Goal: Transaction & Acquisition: Purchase product/service

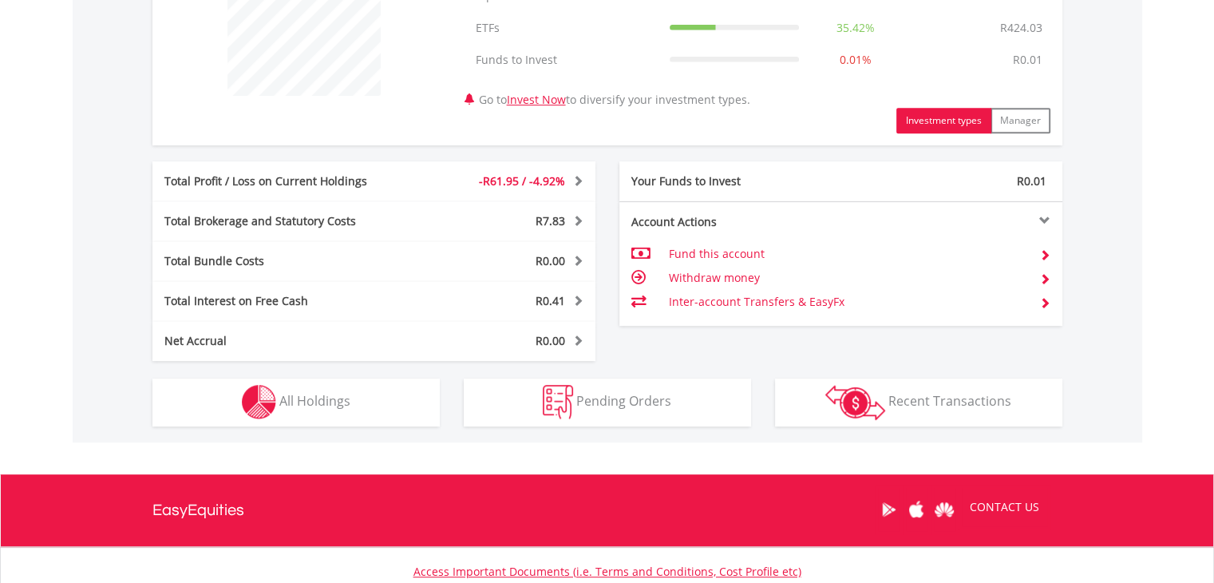
scroll to position [798, 0]
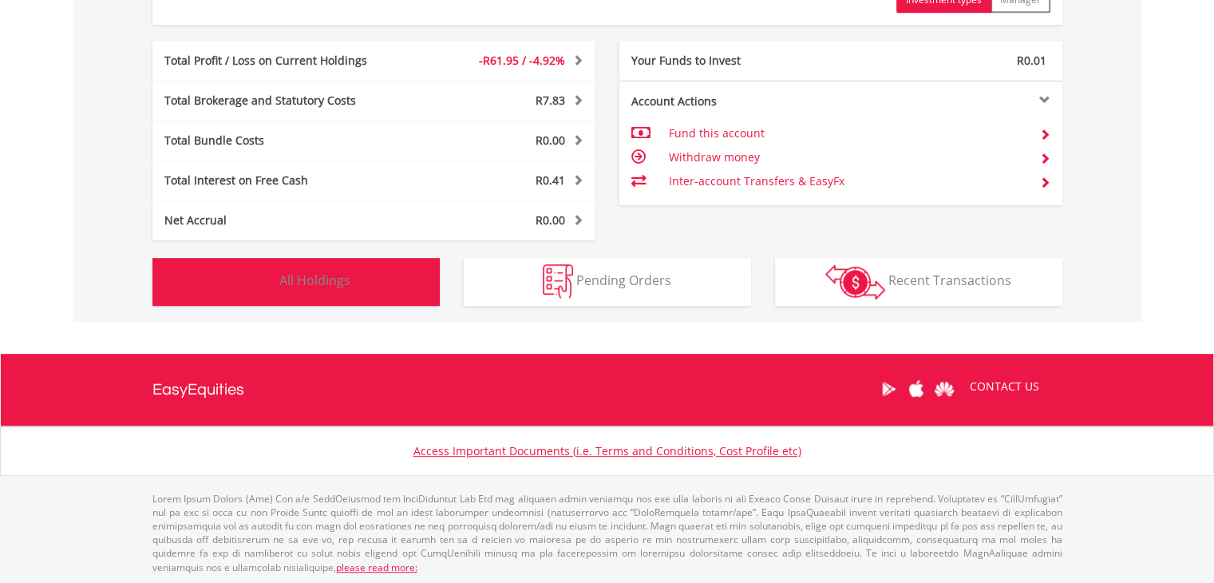
click at [402, 286] on button "Holdings All Holdings" at bounding box center [295, 282] width 287 height 48
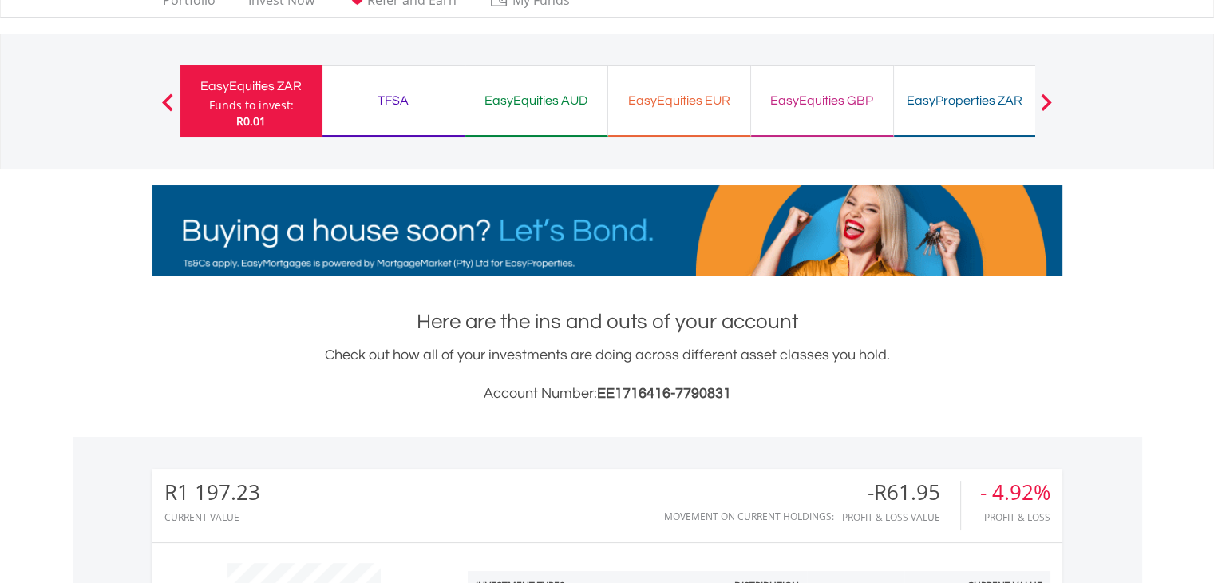
scroll to position [0, 0]
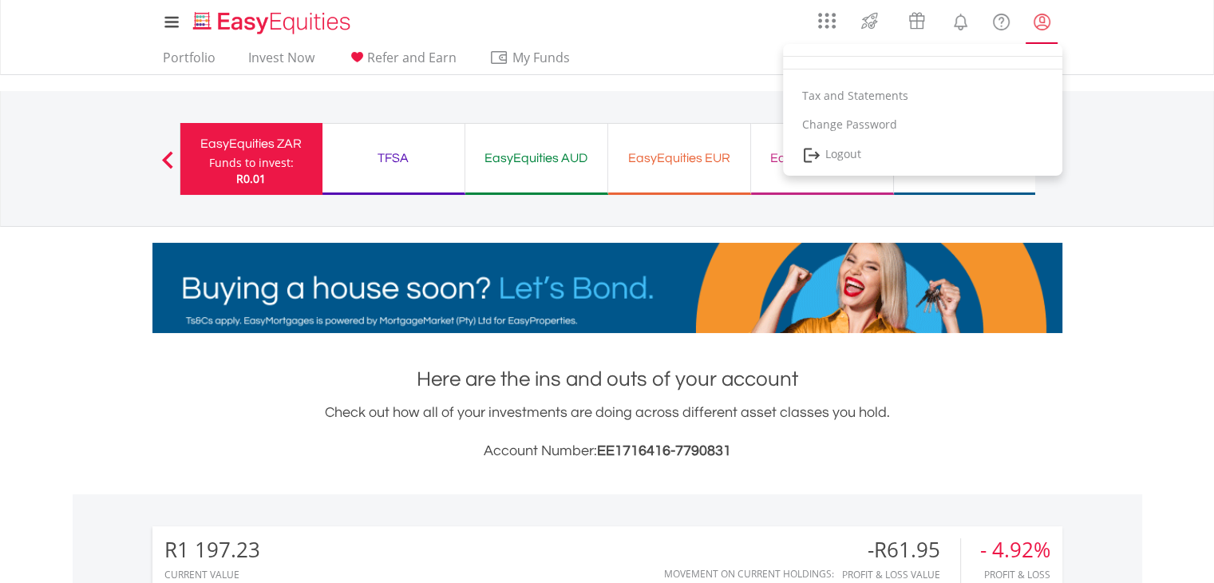
click at [1038, 32] on link "My Profile" at bounding box center [1042, 21] width 41 height 35
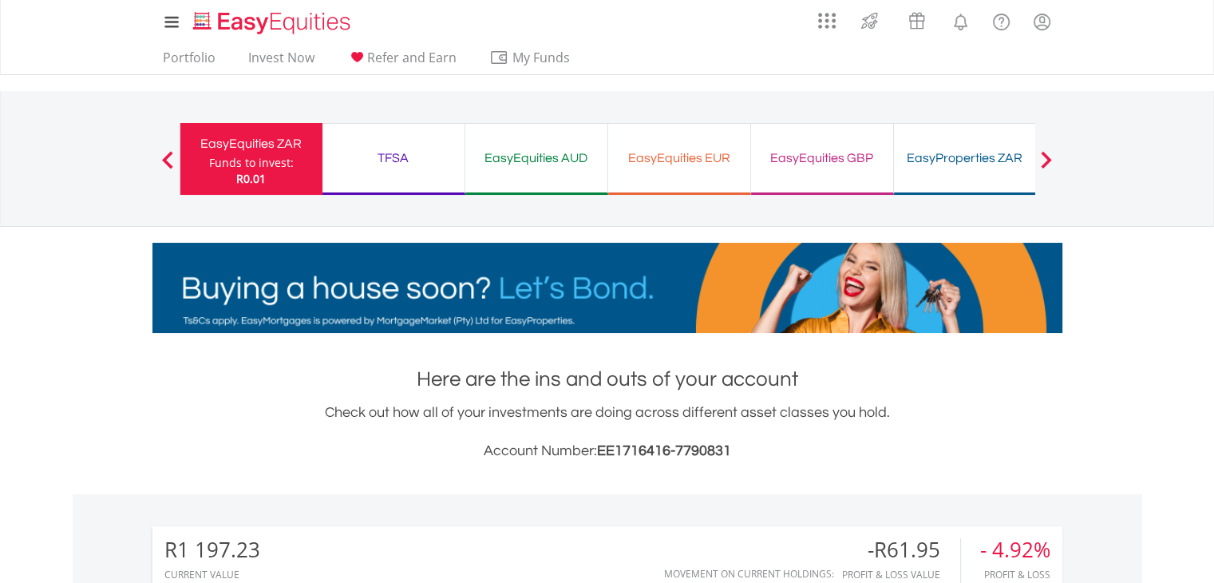
click at [683, 152] on div "EasyEquities EUR" at bounding box center [679, 158] width 123 height 22
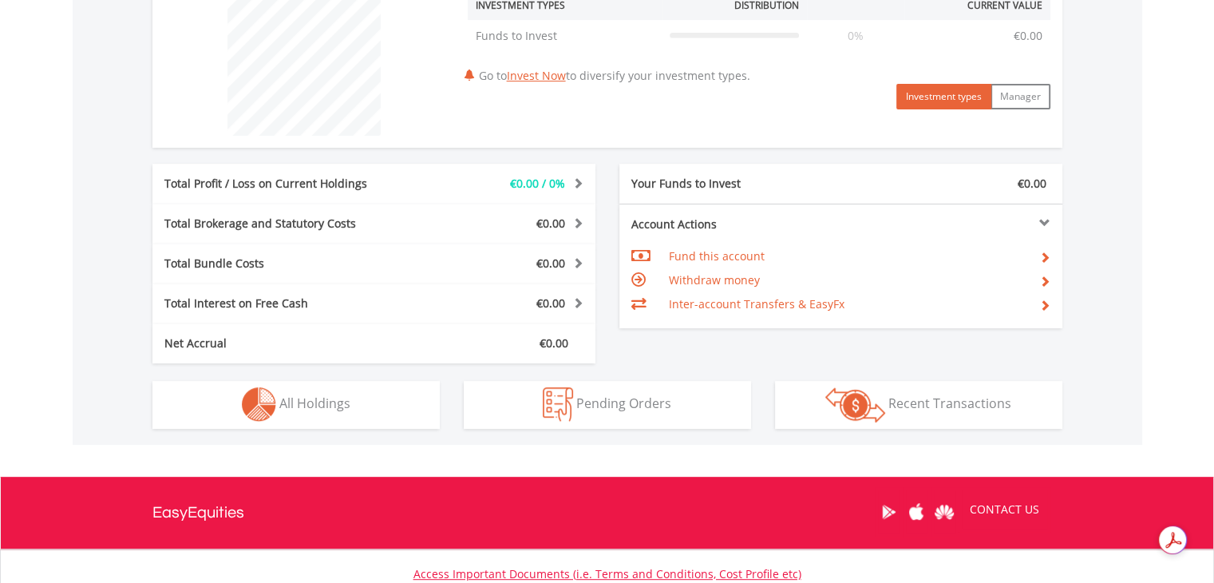
scroll to position [638, 0]
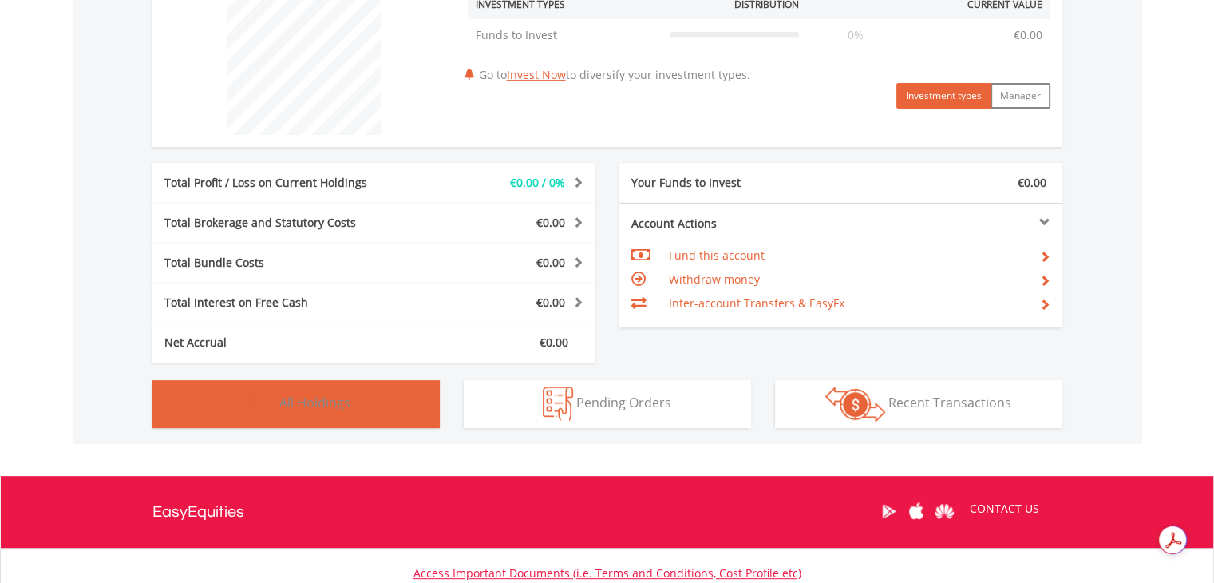
click at [370, 397] on button "Holdings All Holdings" at bounding box center [295, 404] width 287 height 48
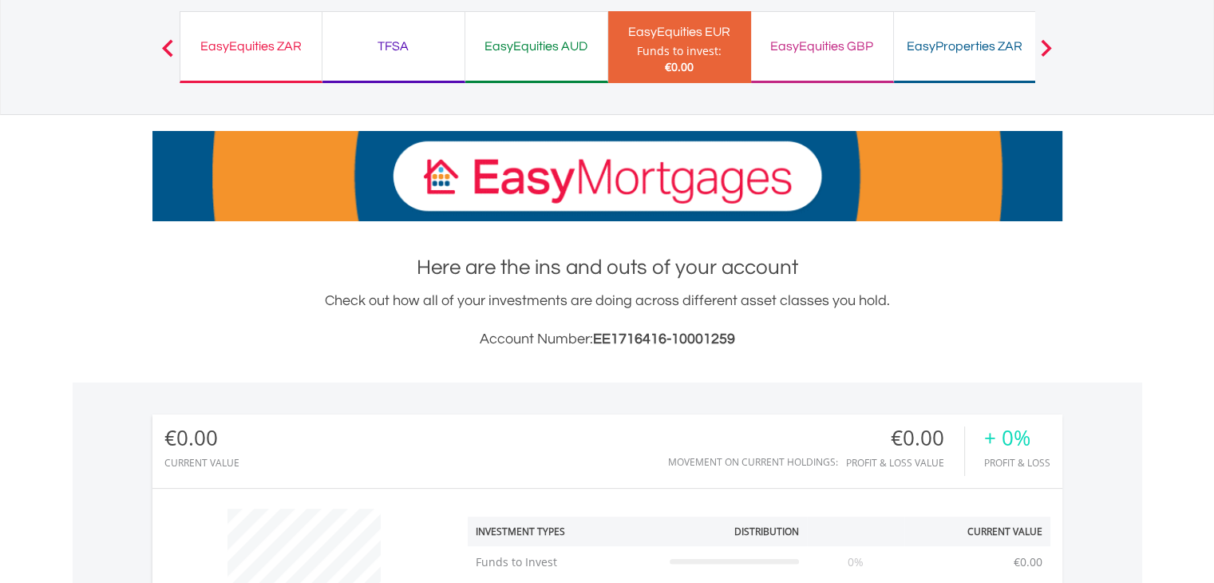
scroll to position [0, 0]
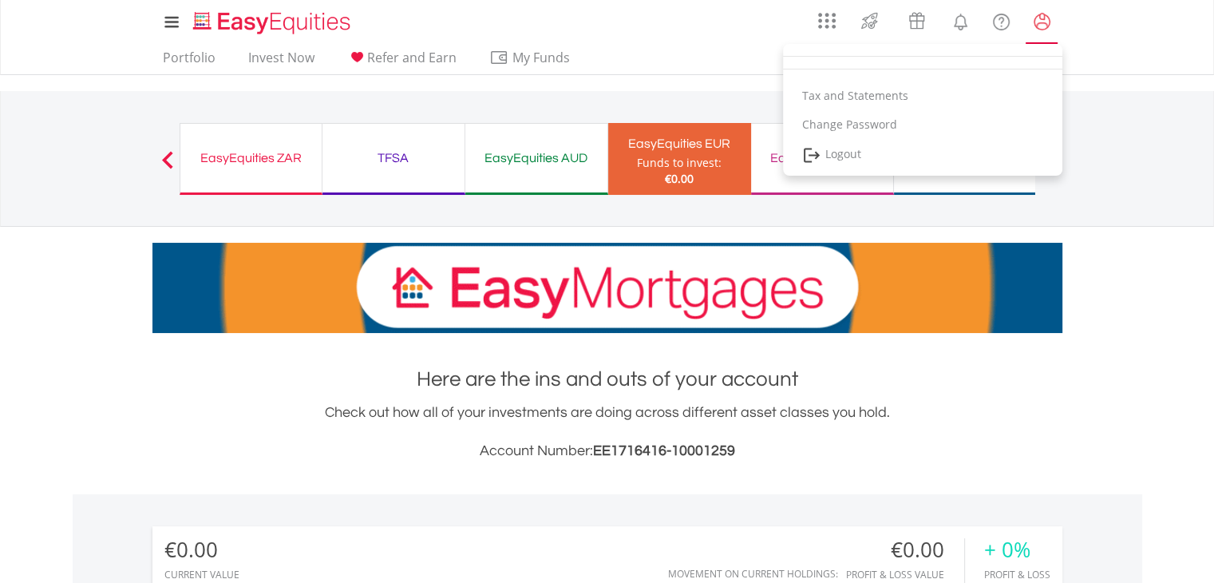
click at [1047, 20] on lord-icon "My Profile" at bounding box center [1042, 22] width 20 height 20
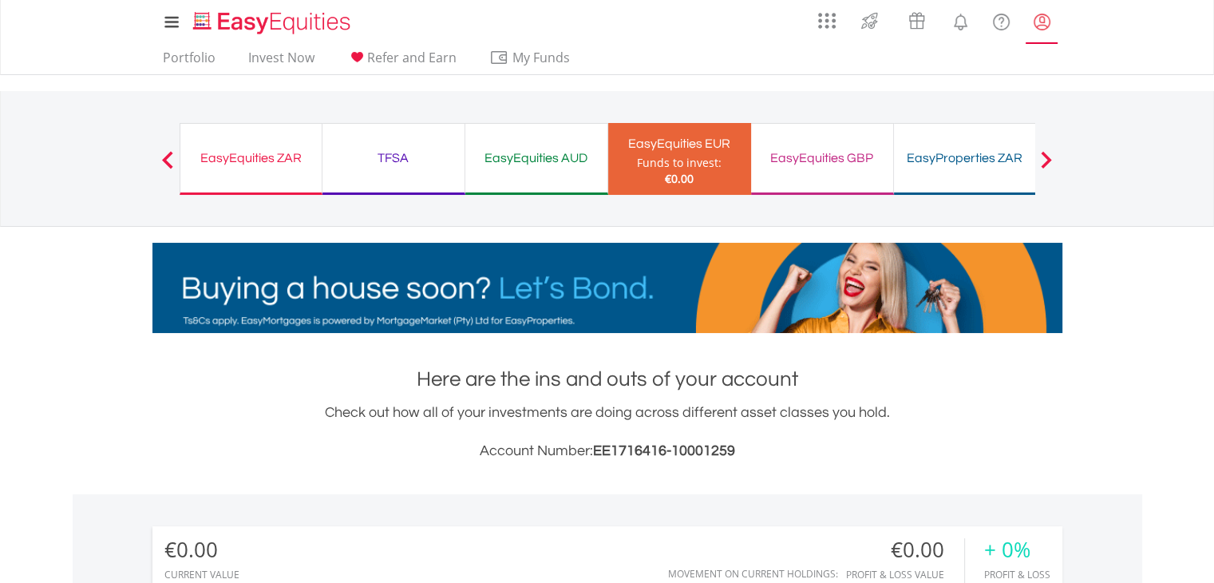
click at [1037, 36] on link "My Profile" at bounding box center [1042, 21] width 41 height 35
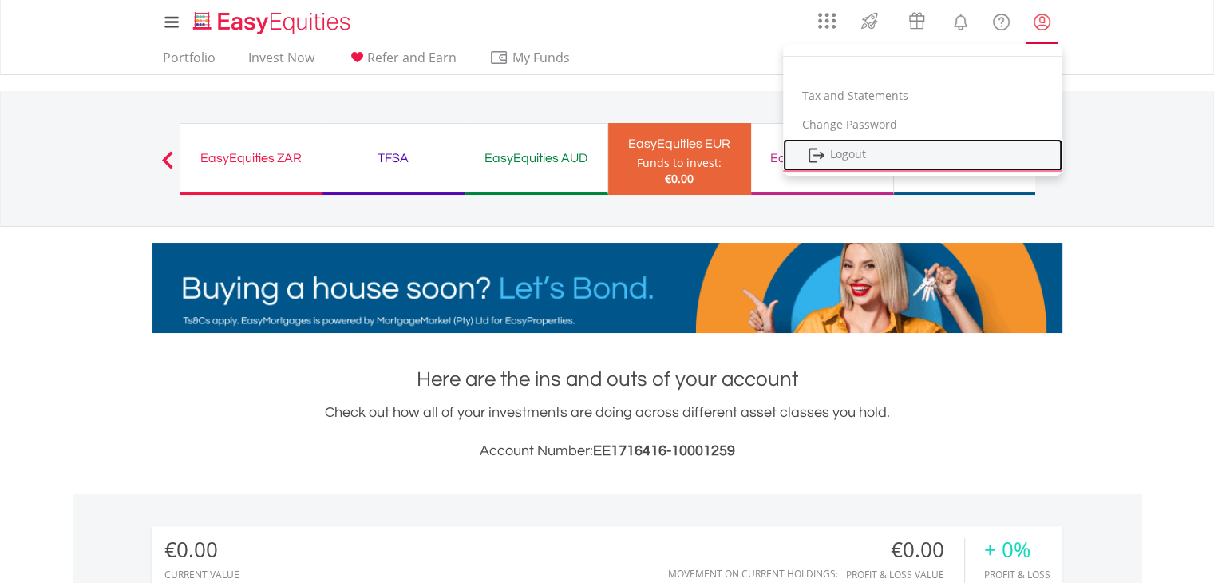
click at [931, 144] on link "Logout" at bounding box center [922, 155] width 279 height 33
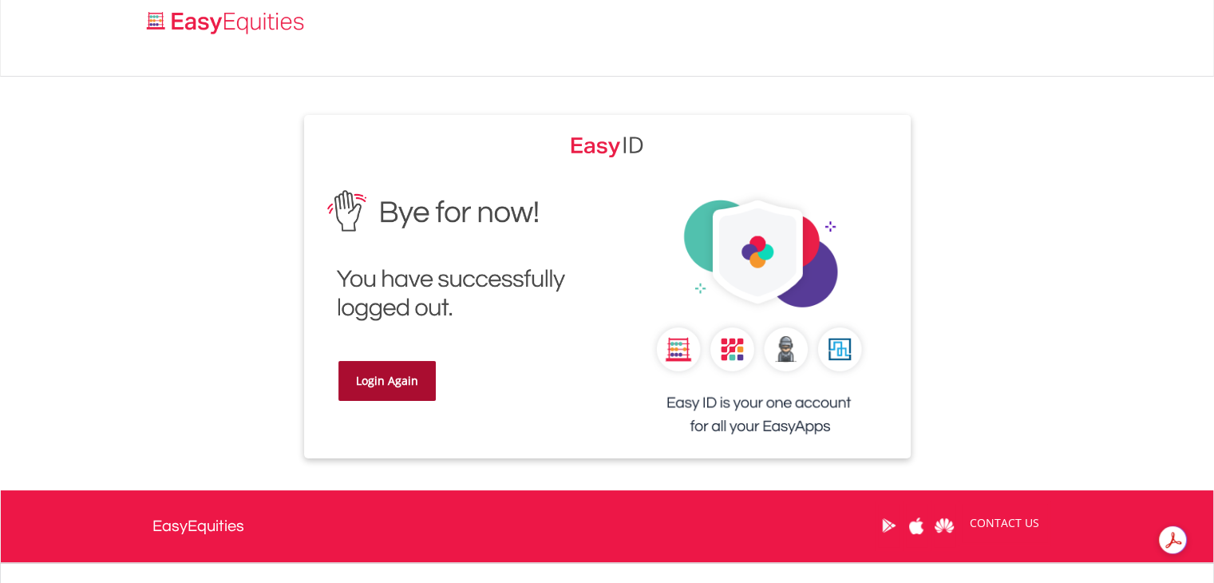
click at [405, 384] on link "Login Again" at bounding box center [386, 381] width 97 height 40
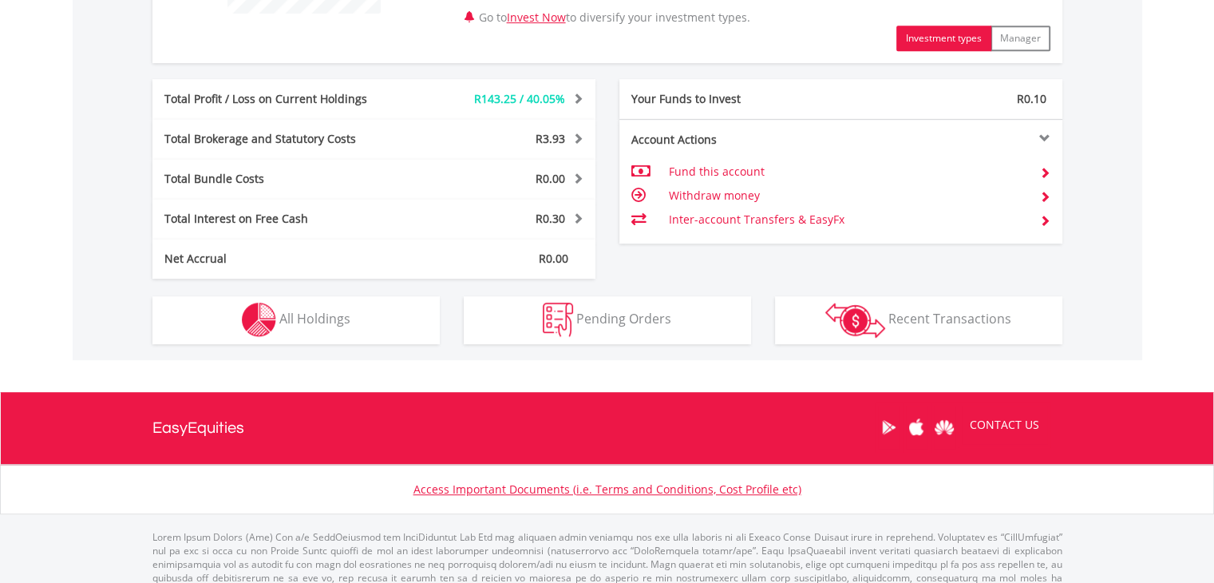
scroll to position [798, 0]
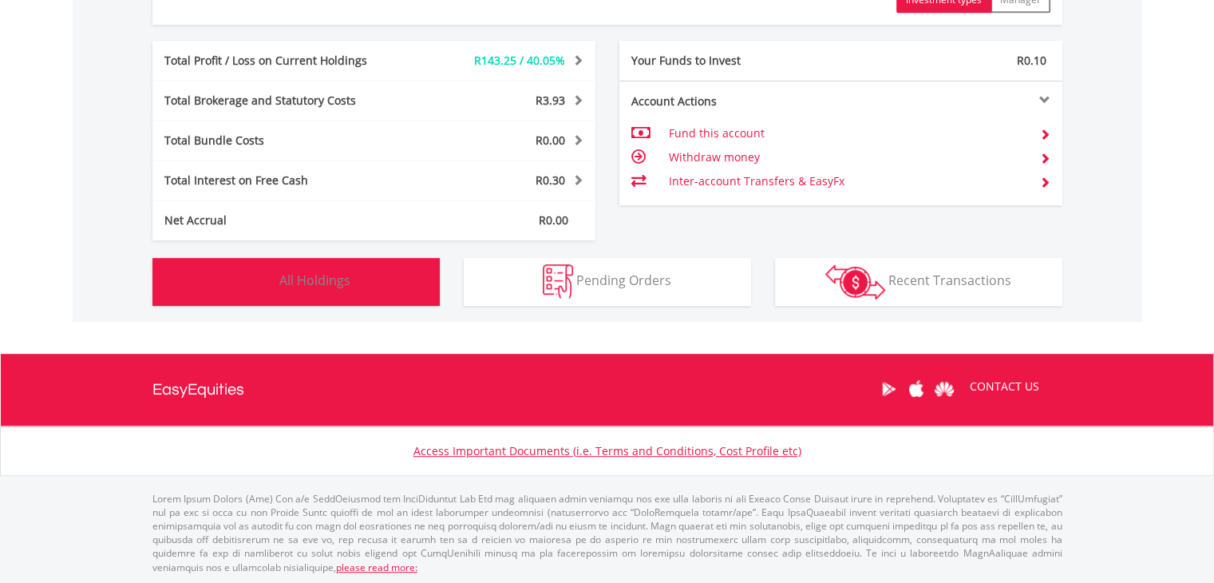
click at [329, 283] on span "All Holdings" at bounding box center [314, 280] width 71 height 18
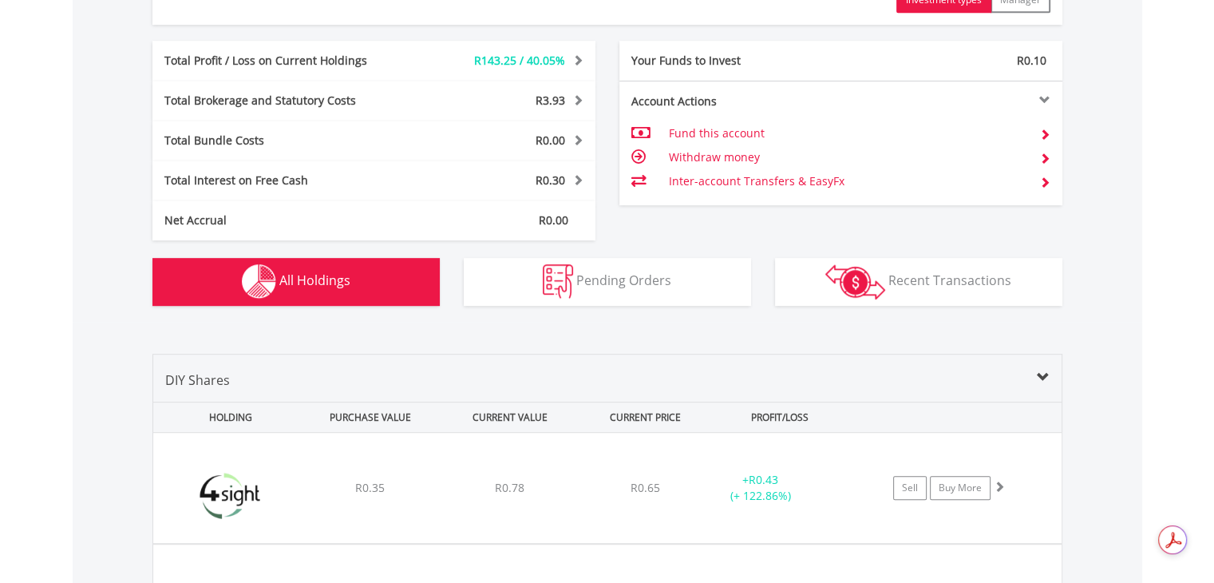
scroll to position [1150, 0]
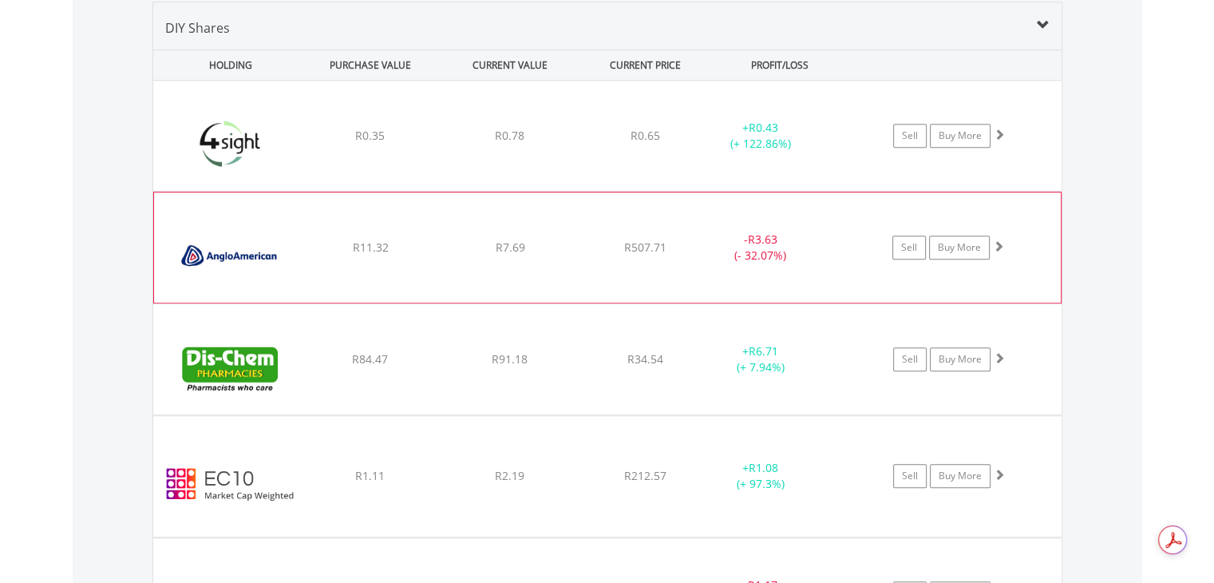
click at [1006, 191] on div "﻿ Anglo American PLC R11.32 R7.69 R507.71 - R3.63 (- 32.07%) Sell Buy More" at bounding box center [607, 136] width 908 height 110
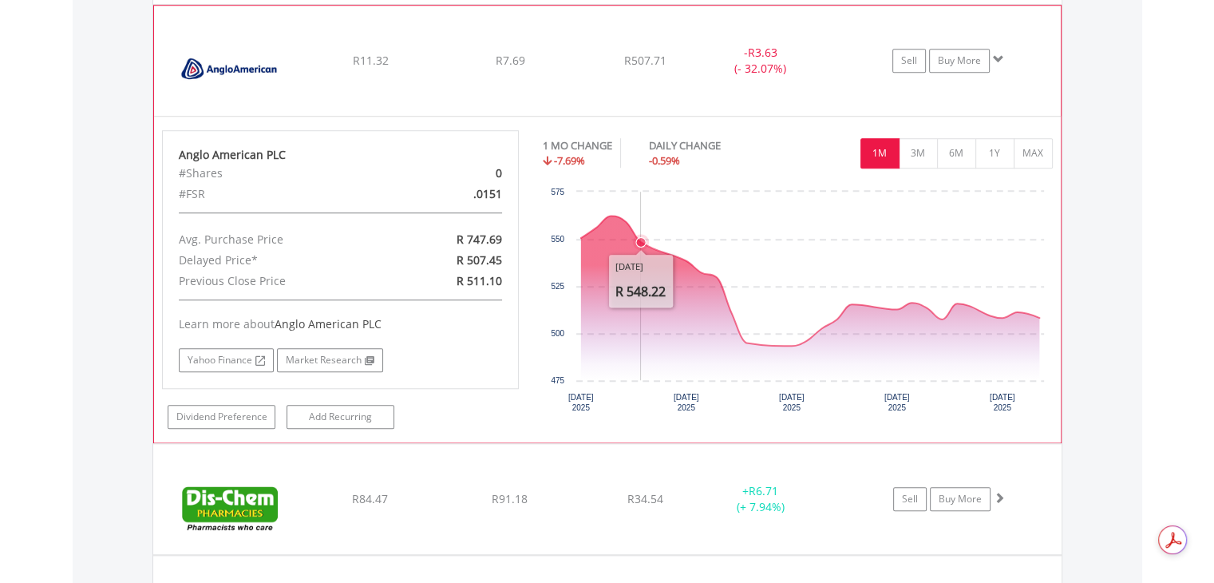
scroll to position [1390, 0]
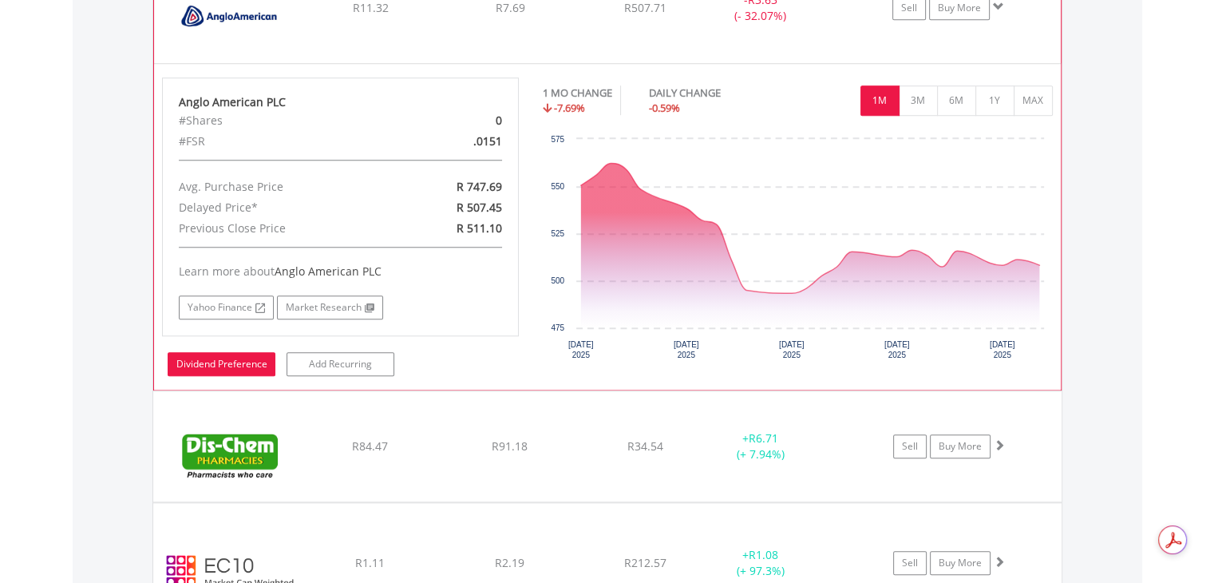
click at [196, 358] on link "Dividend Preference" at bounding box center [222, 364] width 108 height 24
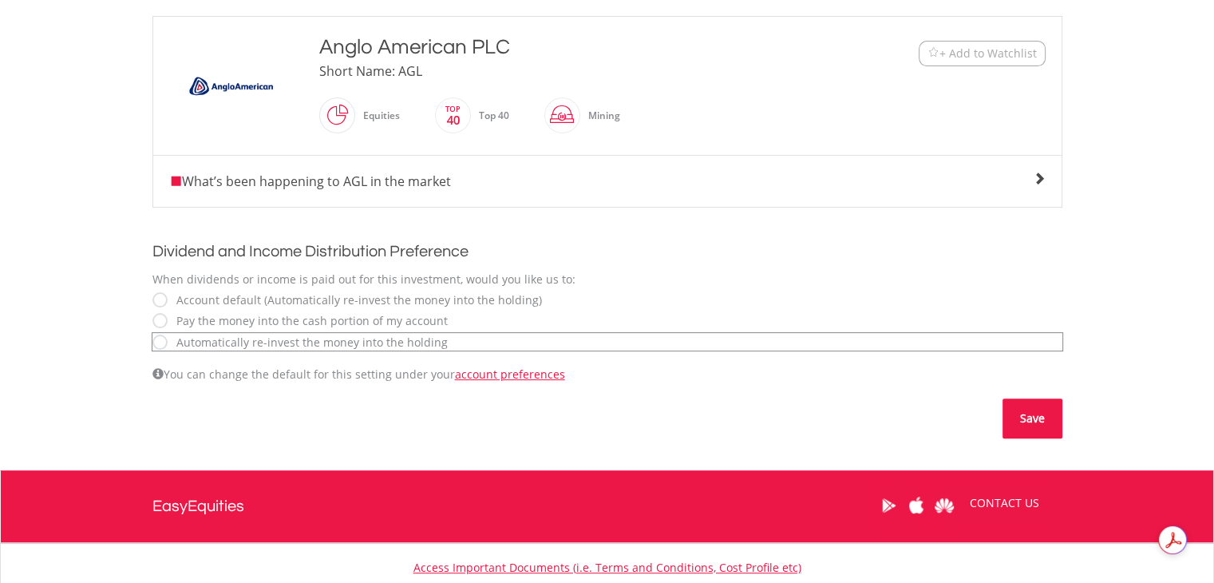
scroll to position [399, 0]
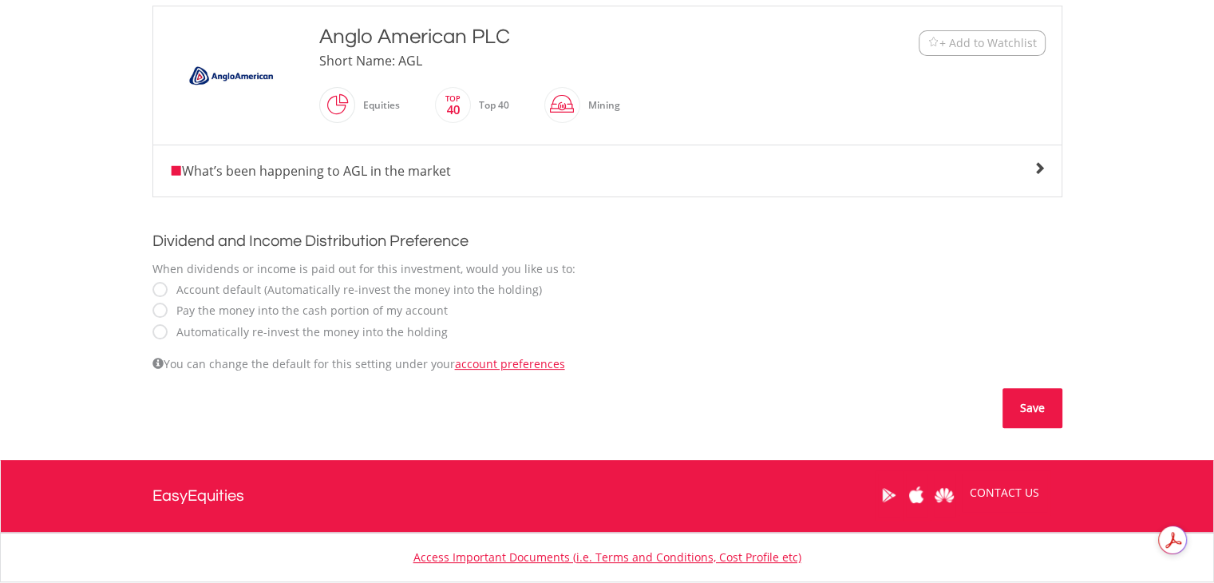
click at [1057, 408] on button "Save" at bounding box center [1032, 408] width 60 height 40
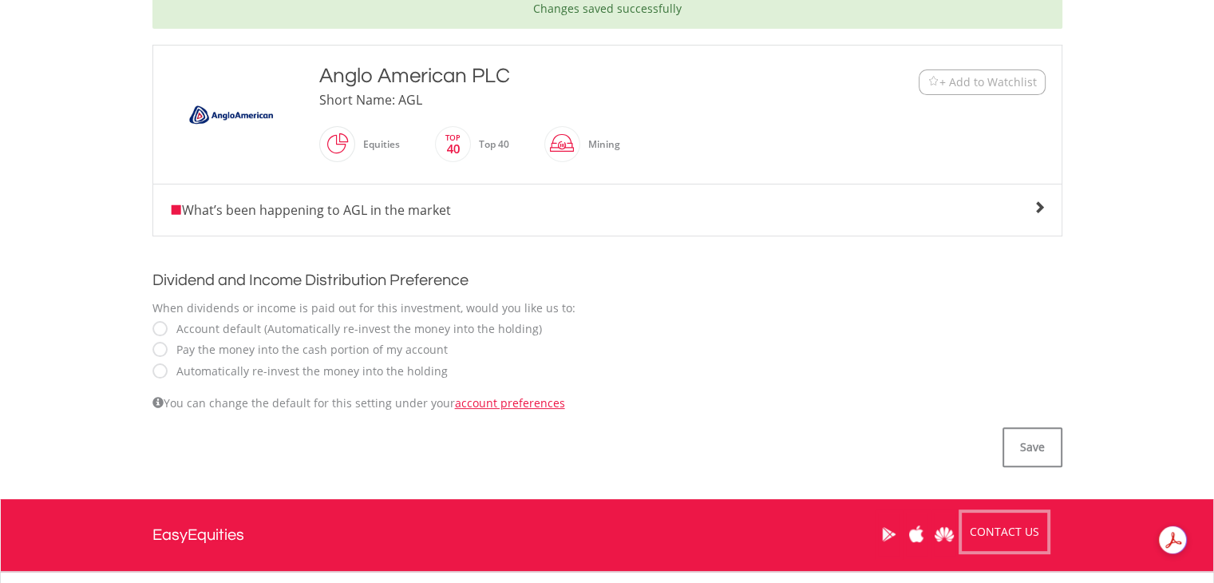
scroll to position [504, 0]
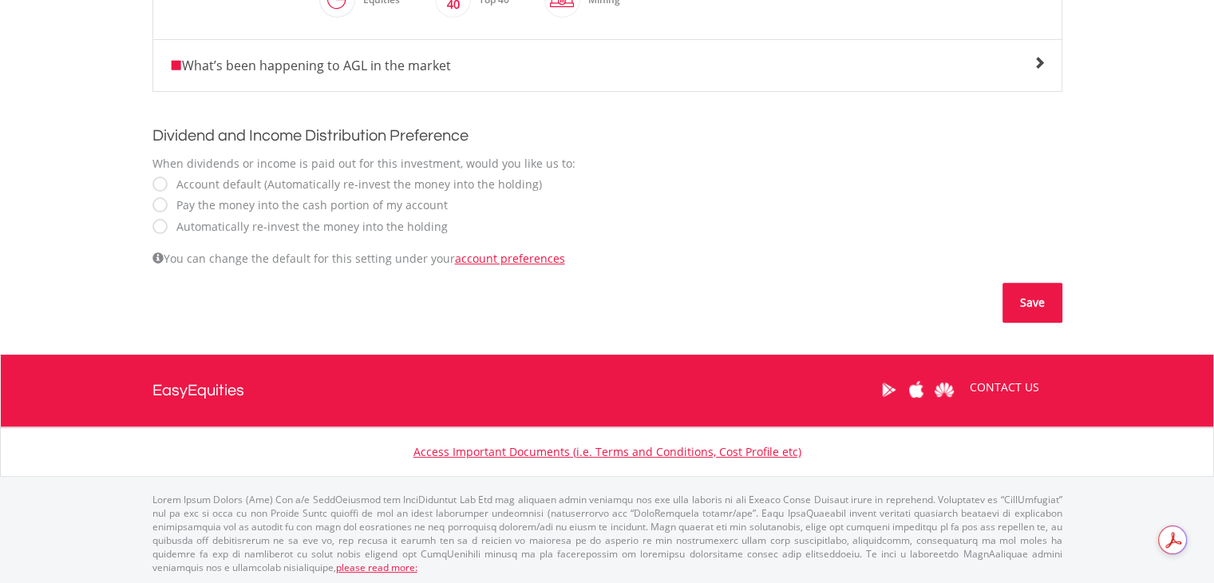
click at [1047, 306] on button "Save" at bounding box center [1032, 303] width 60 height 40
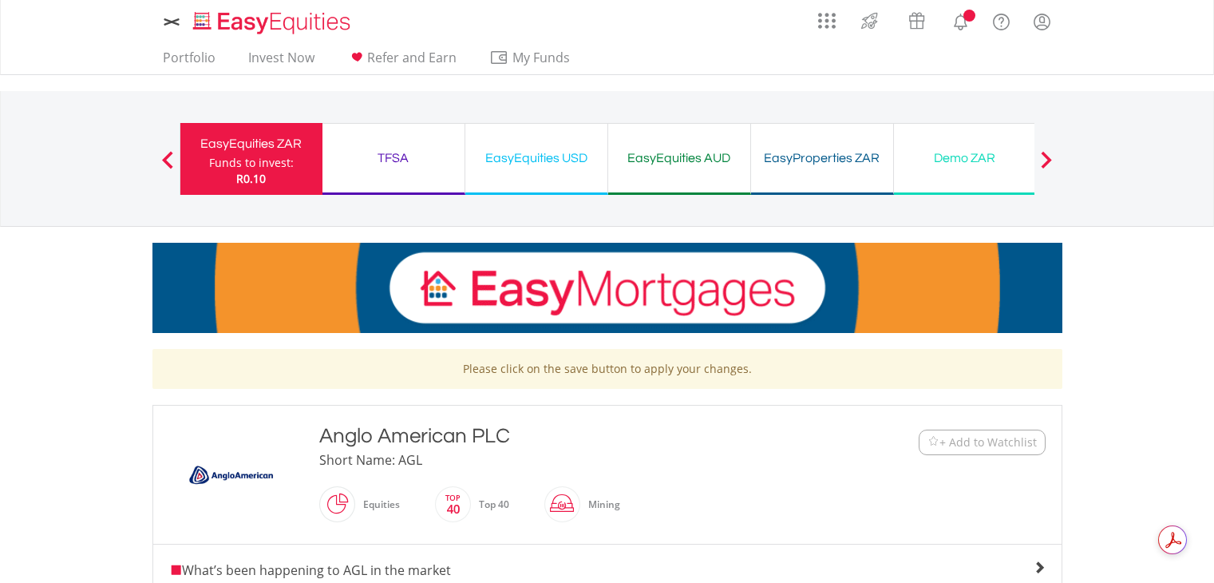
scroll to position [504, 0]
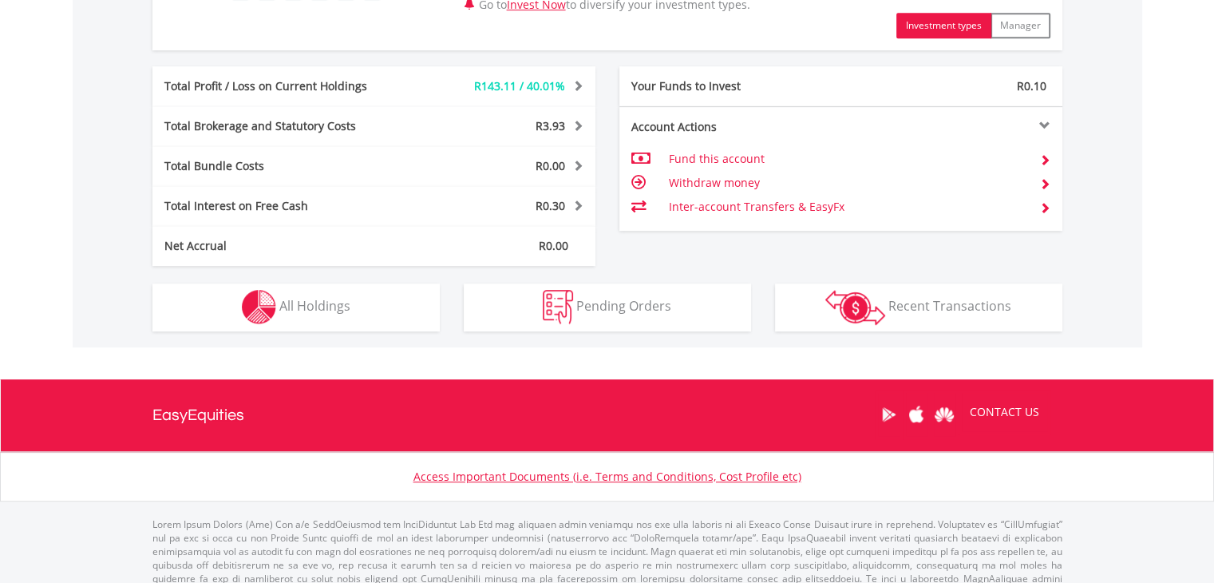
scroll to position [798, 0]
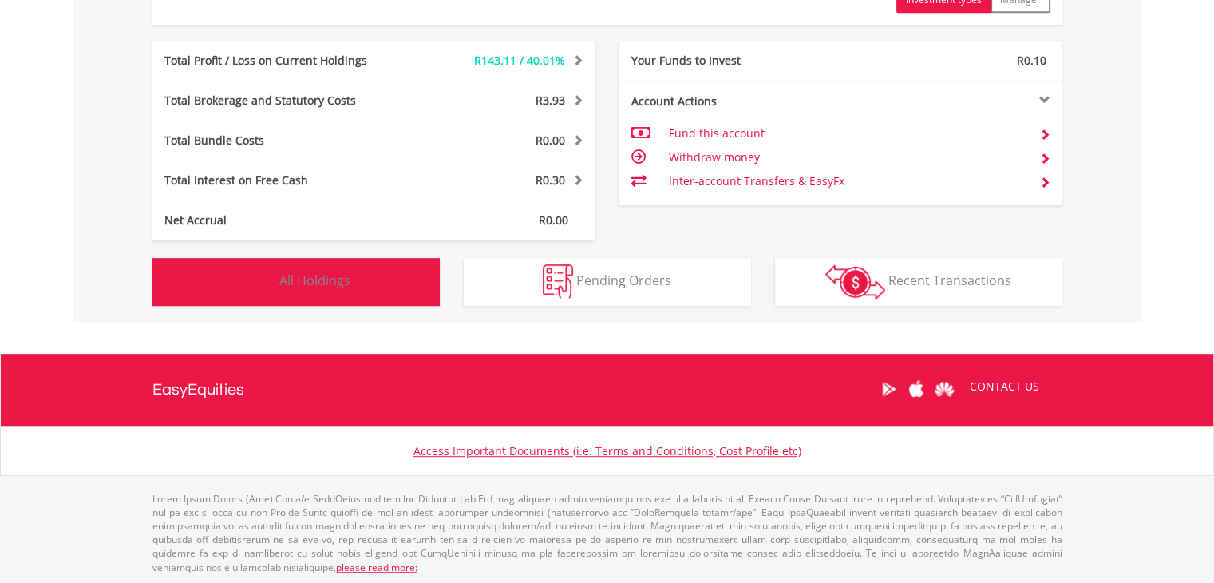
click at [267, 271] on img "button" at bounding box center [259, 281] width 34 height 34
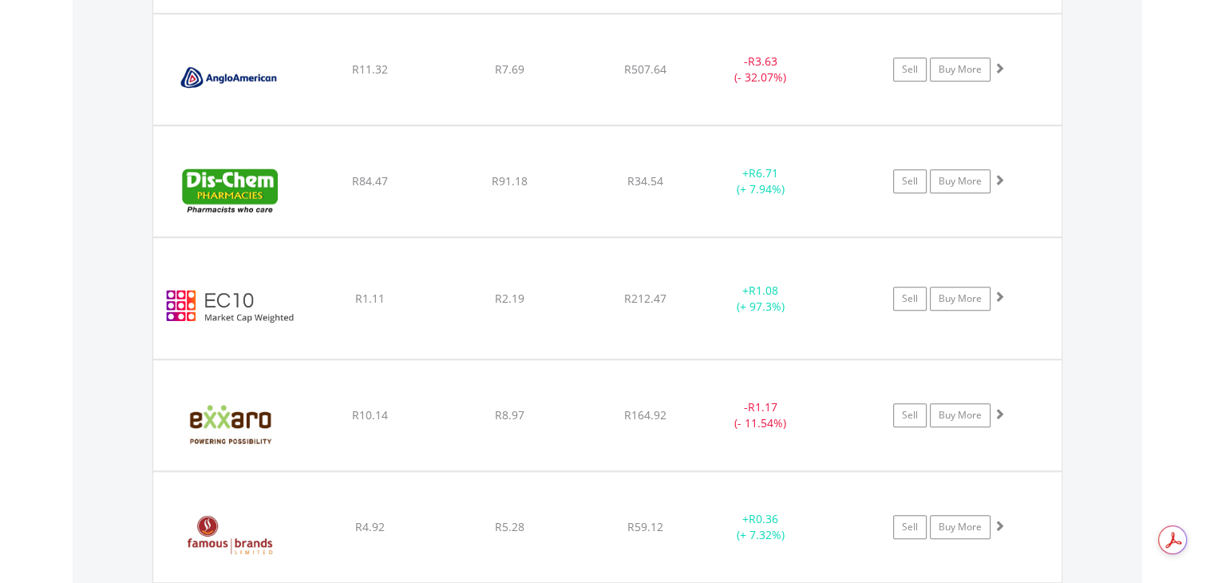
scroll to position [1230, 0]
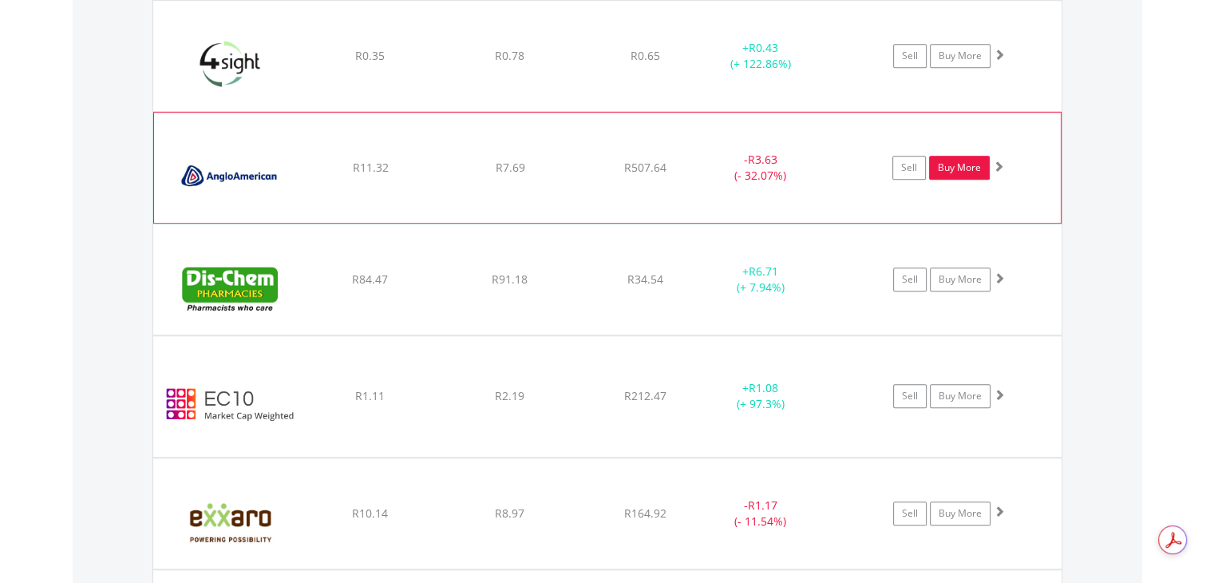
click at [963, 167] on link "Buy More" at bounding box center [959, 168] width 61 height 24
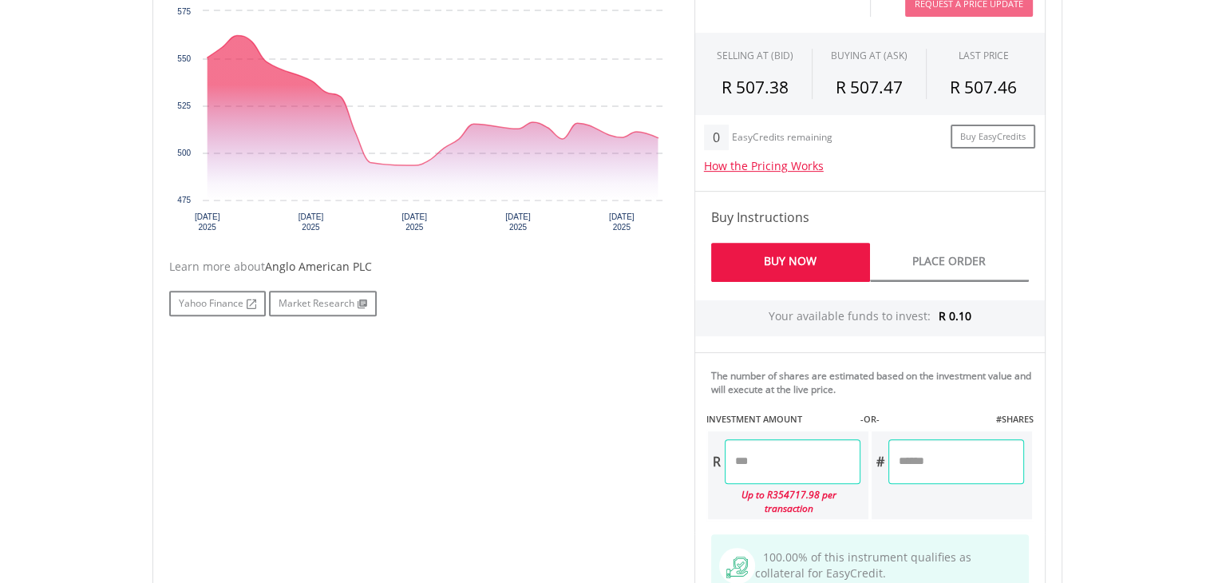
scroll to position [638, 0]
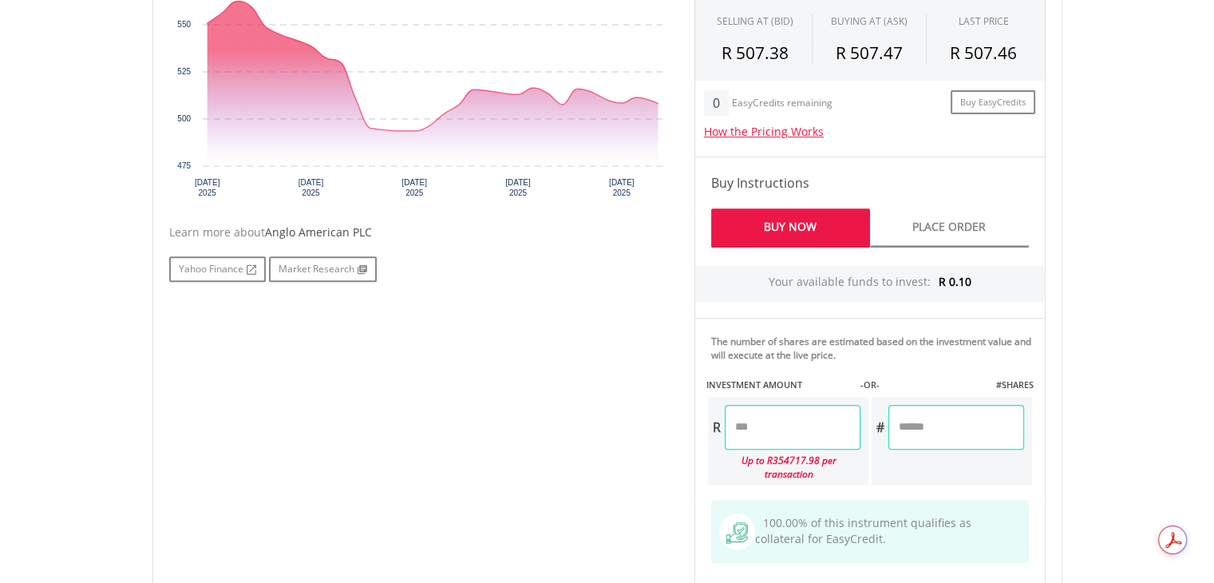
click at [779, 409] on input "number" at bounding box center [793, 427] width 136 height 45
type input "*"
type input "****"
click at [970, 422] on div "Last Updated Price: 15-min. Delay* Price Update Cost: 2 Credits Request A Price…" at bounding box center [869, 271] width 375 height 712
type input "******"
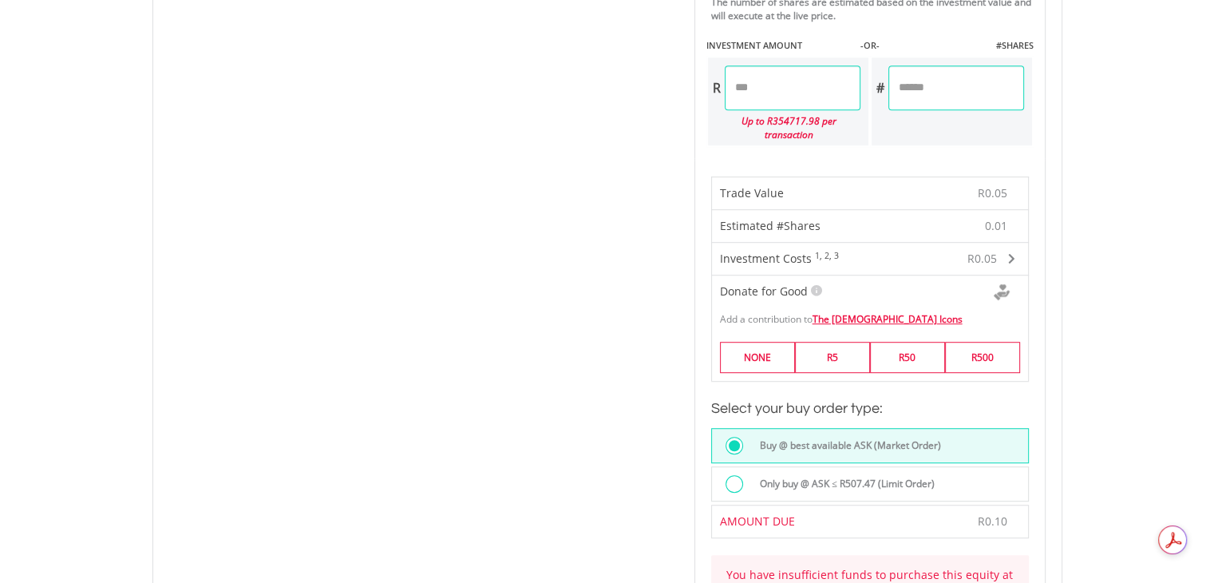
scroll to position [798, 0]
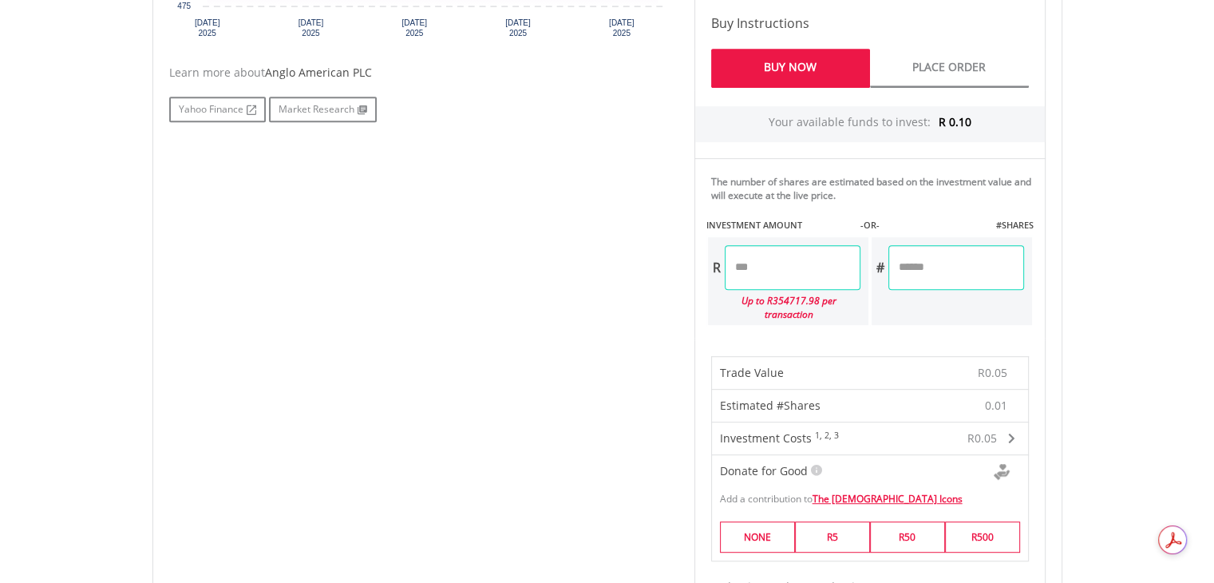
click at [785, 259] on input "****" at bounding box center [793, 267] width 136 height 45
type input "***"
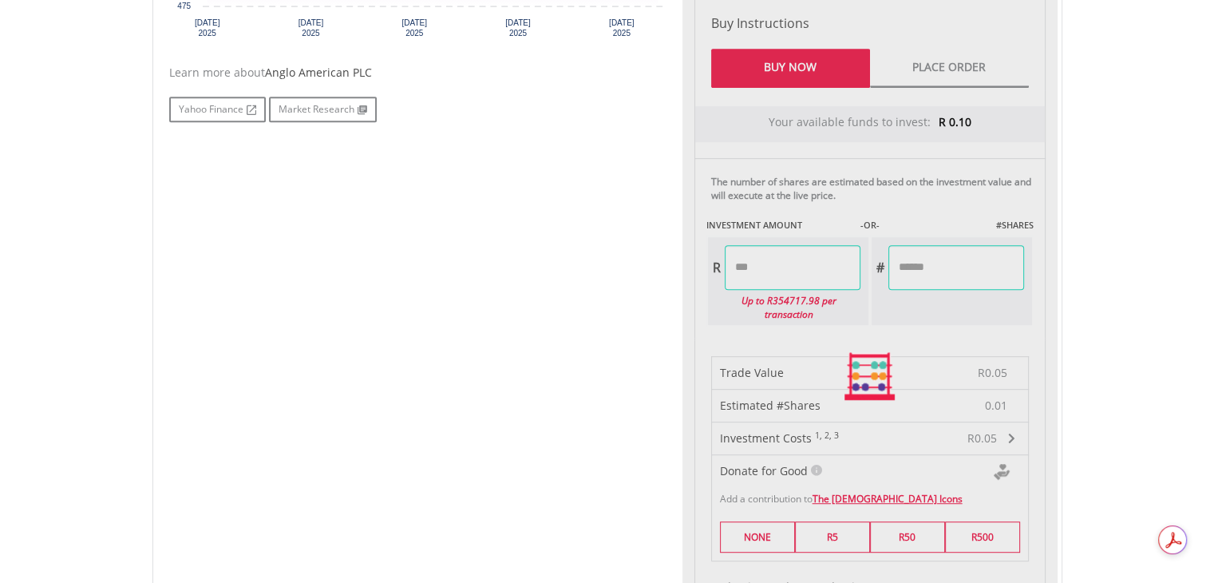
click at [941, 266] on div "Last Updated Price: 15-min. Delay* Price Update Cost: 2 Credits Request A Price…" at bounding box center [869, 377] width 375 height 1242
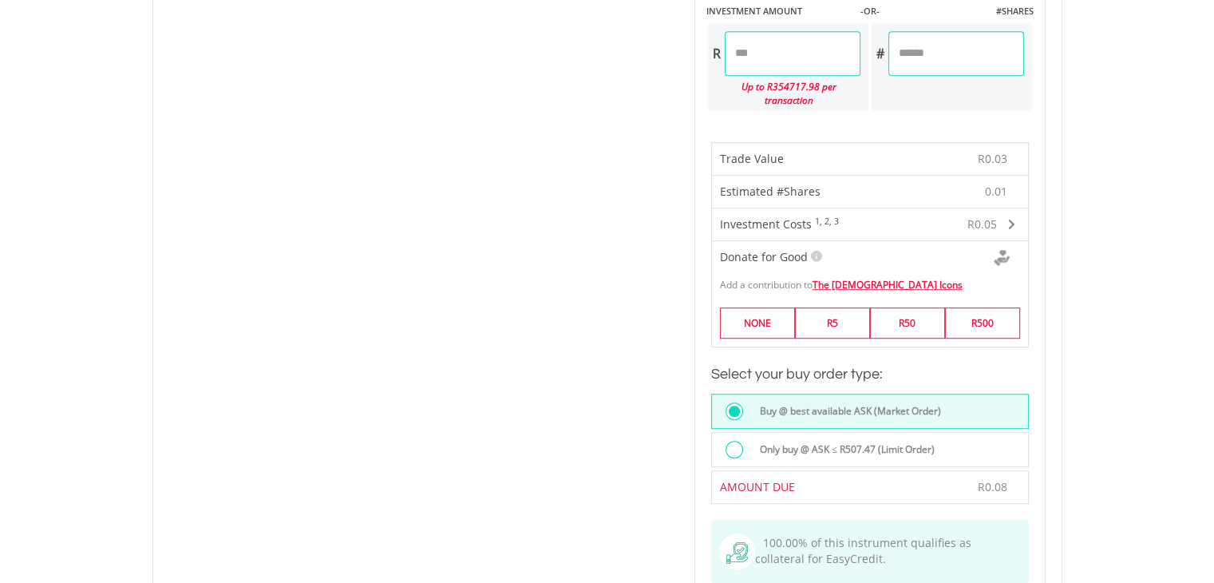
scroll to position [958, 0]
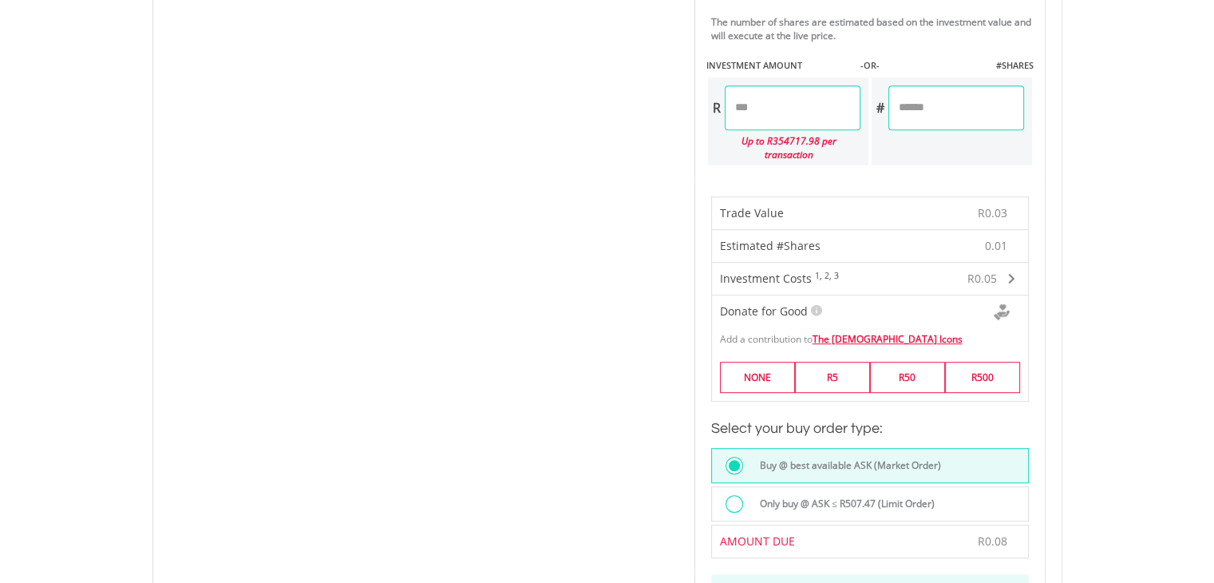
click at [773, 94] on input "****" at bounding box center [793, 107] width 136 height 45
type input "****"
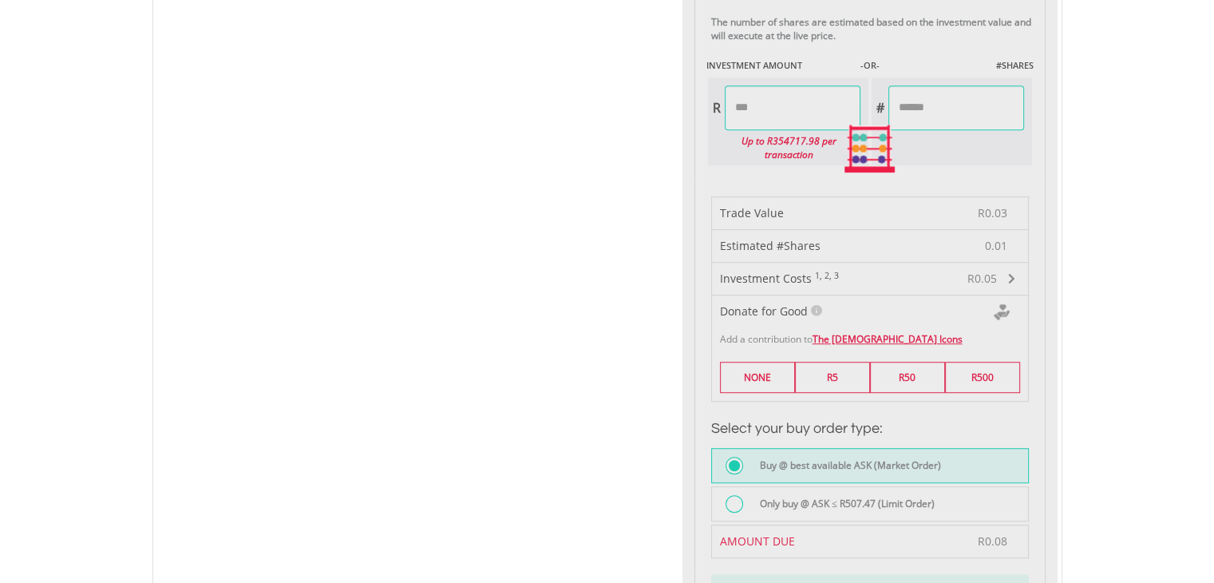
click at [941, 106] on div "Last Updated Price: 15-min. Delay* Price Update Cost: 2 Credits Request A Price…" at bounding box center [869, 148] width 375 height 1105
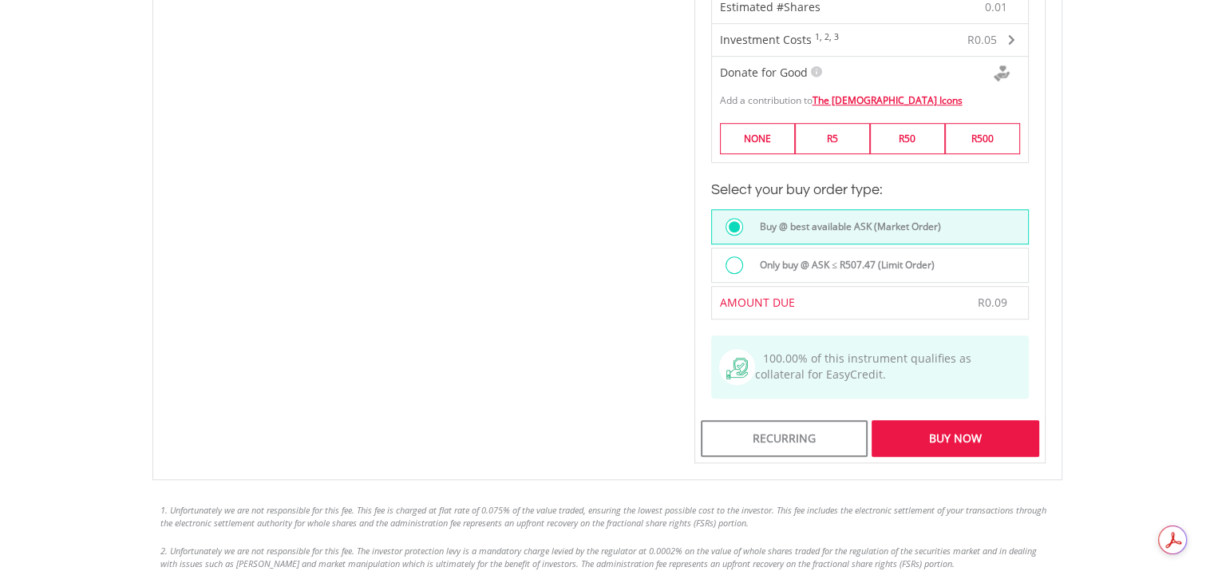
scroll to position [1197, 0]
click at [985, 419] on div "Buy Now" at bounding box center [955, 437] width 167 height 37
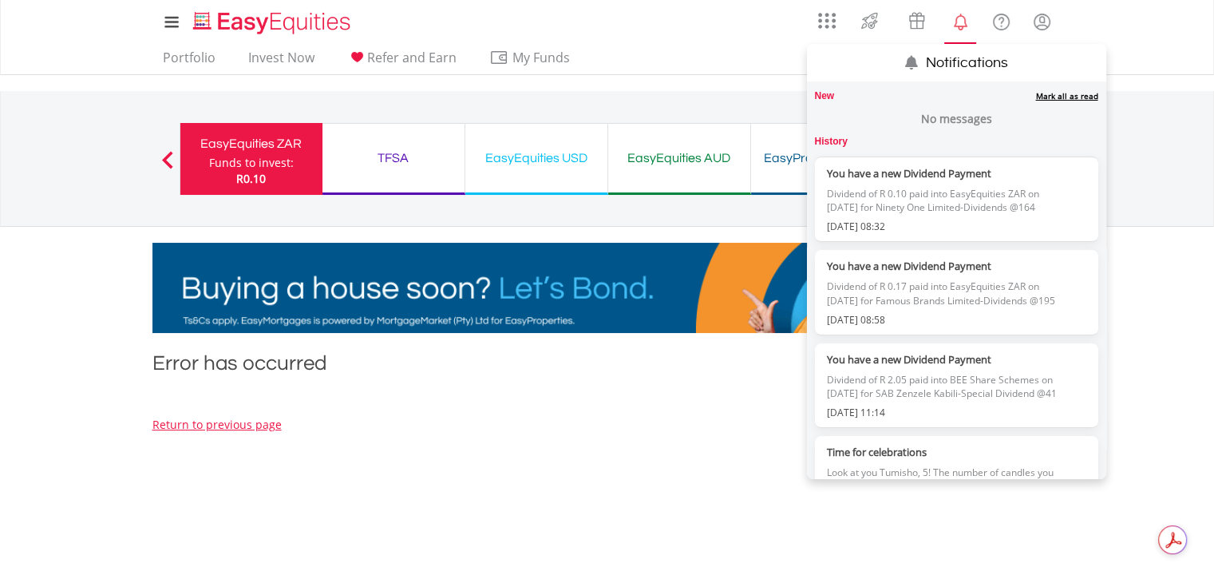
click at [1060, 93] on link "Mark all as read" at bounding box center [1067, 95] width 62 height 11
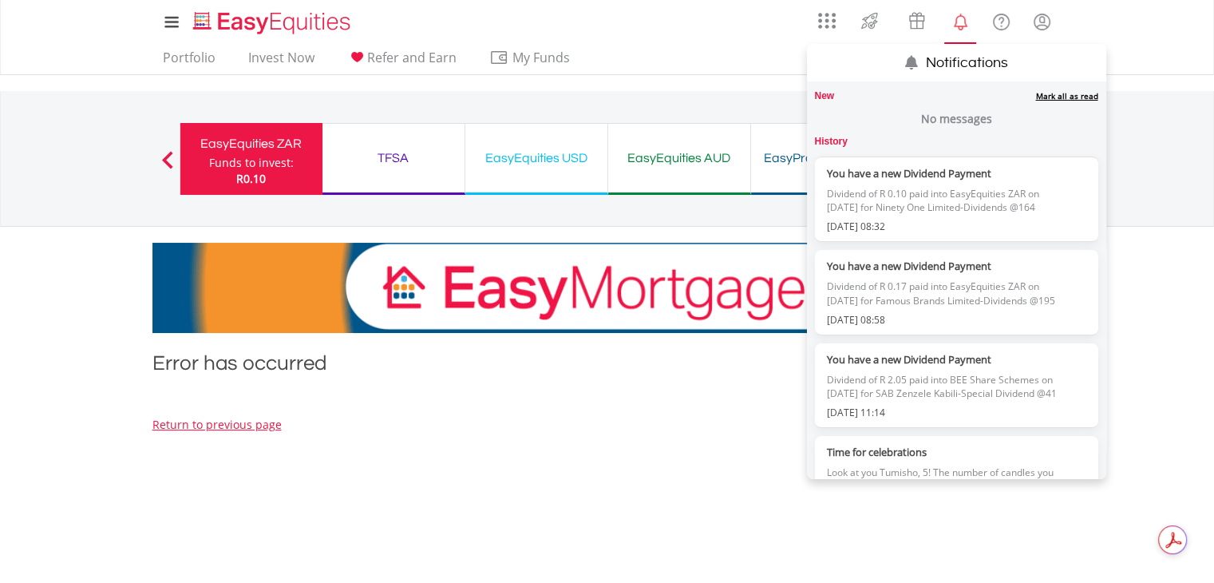
click at [1057, 95] on link "Mark all as read" at bounding box center [1067, 95] width 62 height 11
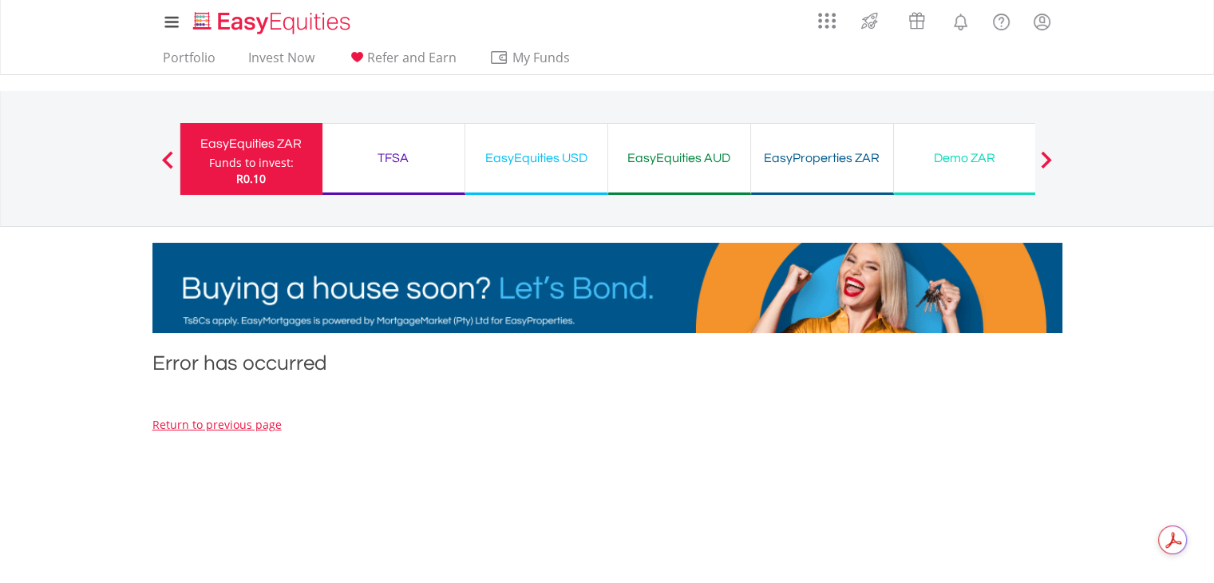
click at [204, 159] on div "EasyEquities ZAR Funds to invest: R0.10" at bounding box center [251, 159] width 143 height 72
